Goal: Information Seeking & Learning: Learn about a topic

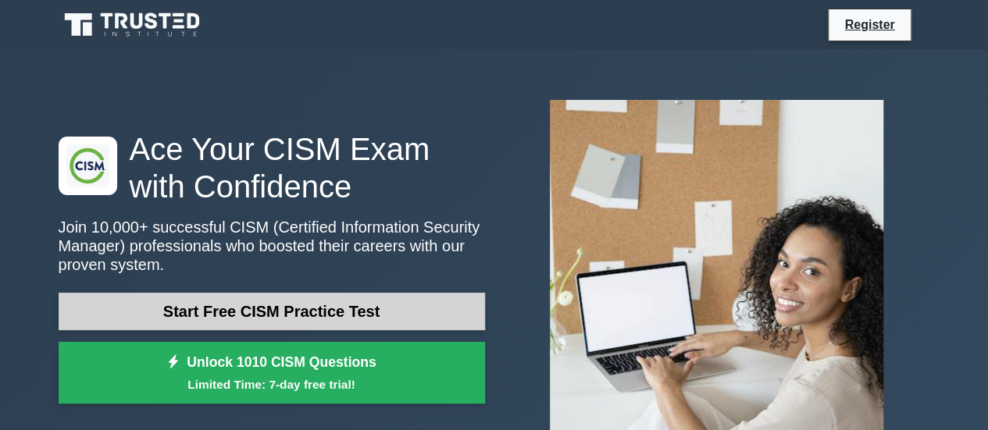
click at [228, 327] on link "Start Free CISM Practice Test" at bounding box center [272, 311] width 426 height 37
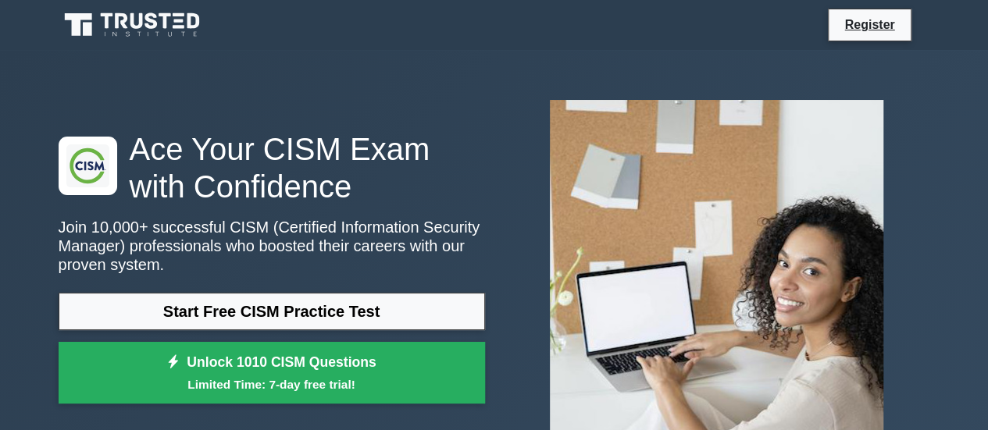
scroll to position [234, 0]
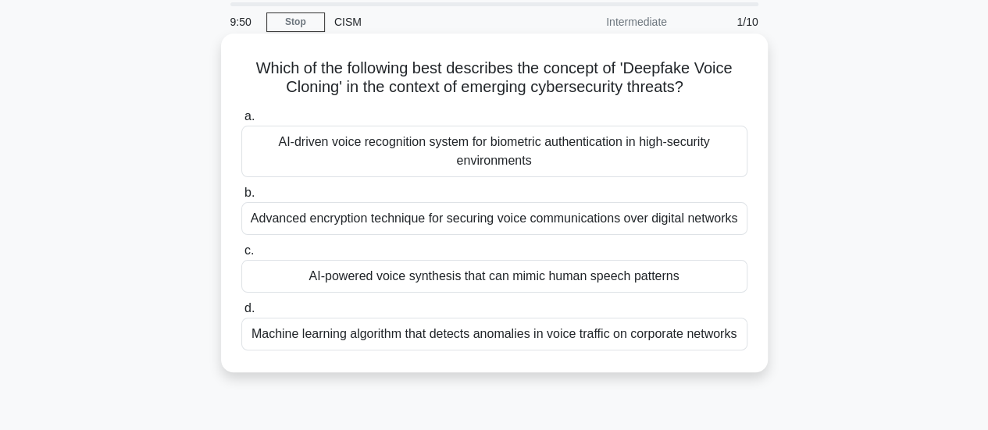
scroll to position [78, 0]
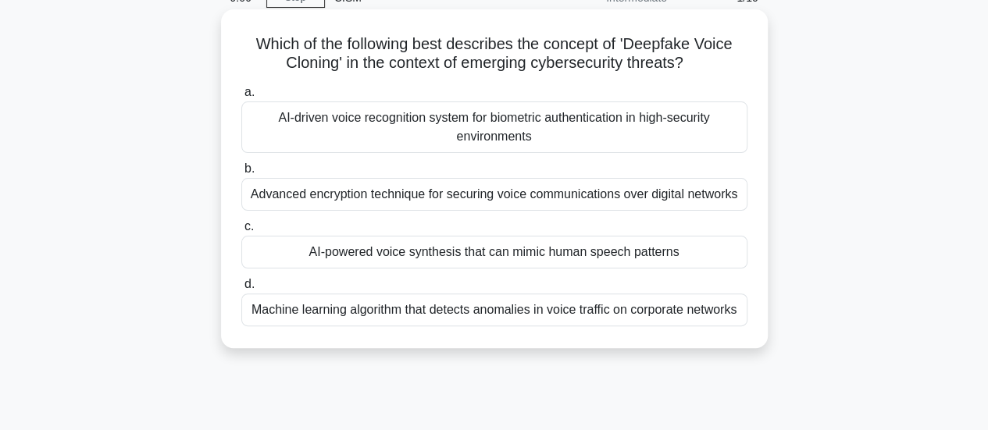
click at [469, 119] on div "AI-driven voice recognition system for biometric authentication in high-securit…" at bounding box center [494, 127] width 506 height 52
click at [241, 98] on input "a. AI-driven voice recognition system for biometric authentication in high-secu…" at bounding box center [241, 92] width 0 height 10
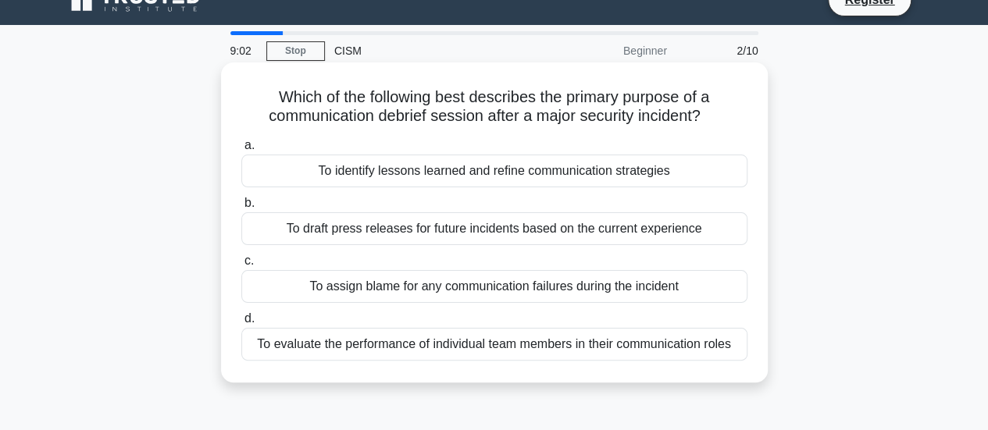
scroll to position [0, 0]
